Goal: Task Accomplishment & Management: Complete application form

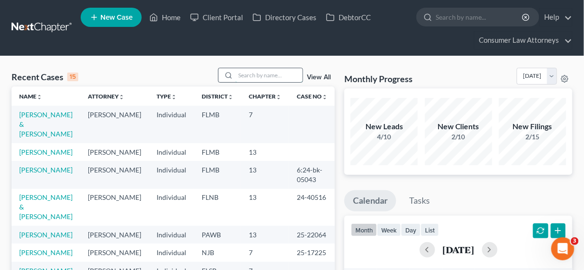
click at [250, 78] on input "search" at bounding box center [268, 75] width 67 height 14
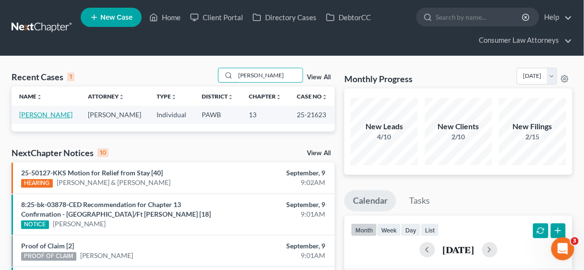
type input "[PERSON_NAME]"
click at [44, 117] on link "[PERSON_NAME]" at bounding box center [45, 114] width 53 height 8
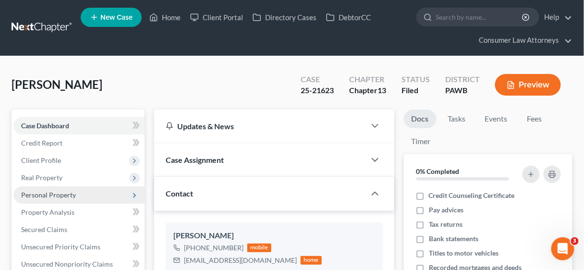
click at [43, 191] on span "Personal Property" at bounding box center [48, 195] width 55 height 8
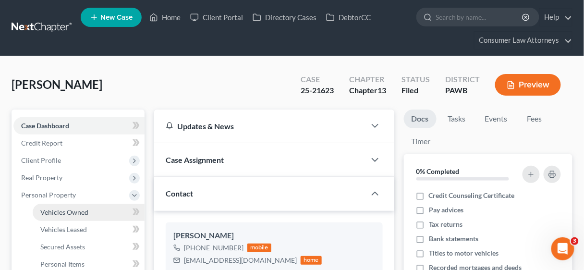
click at [56, 216] on span "Vehicles Owned" at bounding box center [64, 212] width 48 height 8
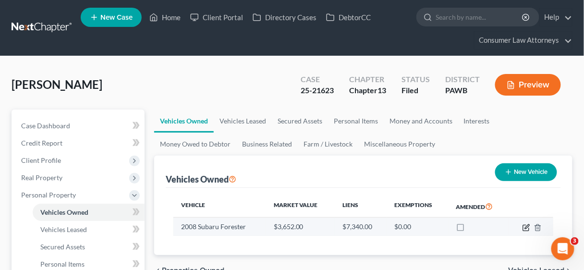
click at [526, 227] on icon "button" at bounding box center [527, 226] width 4 height 4
select select "0"
select select "18"
select select "4"
select select "0"
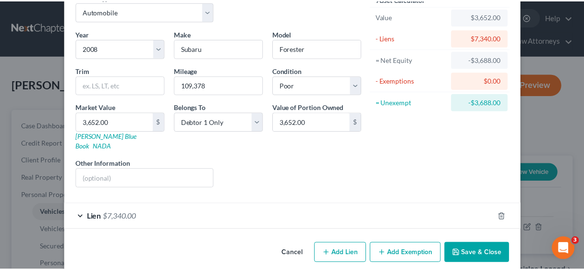
scroll to position [53, 0]
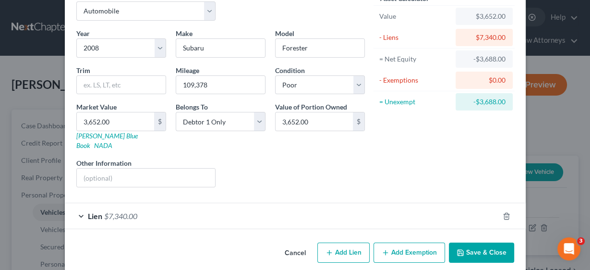
click at [470, 242] on button "Save & Close" at bounding box center [481, 252] width 65 height 20
